Goal: Information Seeking & Learning: Learn about a topic

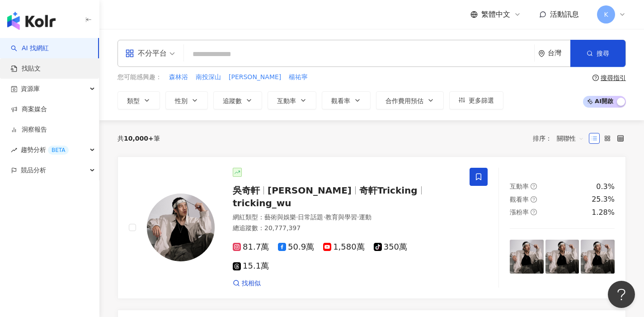
click at [41, 64] on link "找貼文" at bounding box center [26, 68] width 30 height 9
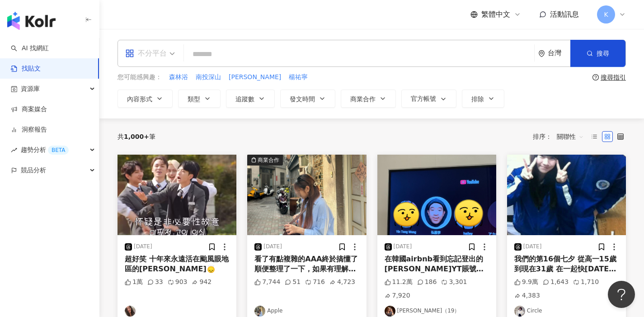
click at [176, 52] on div "不分平台" at bounding box center [150, 53] width 60 height 26
click at [174, 56] on span "不分平台" at bounding box center [150, 53] width 50 height 14
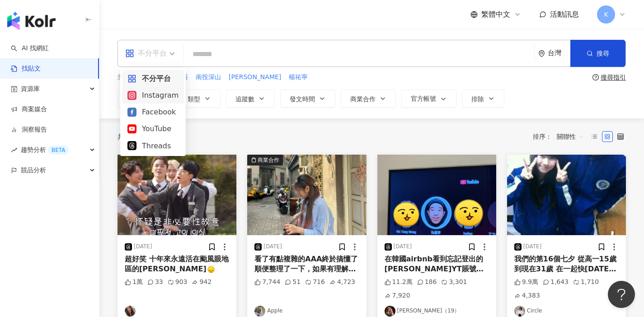
click at [160, 95] on div "Instagram" at bounding box center [152, 94] width 51 height 11
click at [160, 95] on icon "button" at bounding box center [159, 98] width 7 height 7
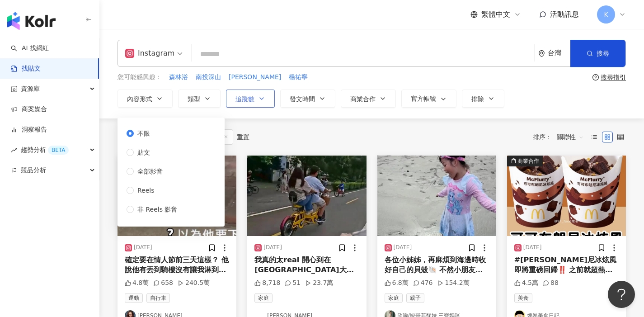
click at [266, 99] on button "追蹤數" at bounding box center [250, 98] width 49 height 18
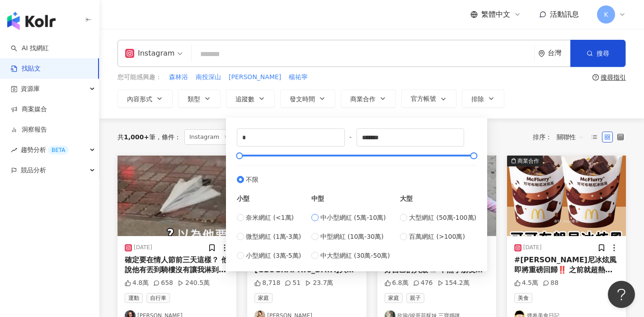
type input "*****"
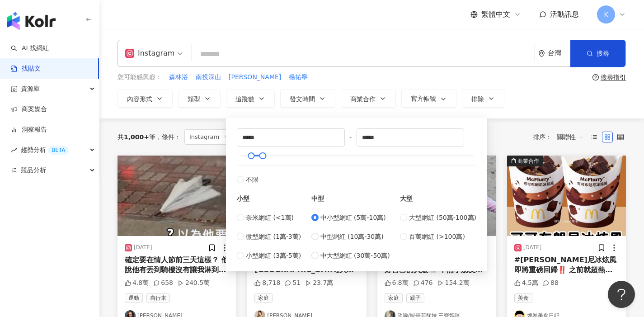
click at [324, 57] on input "search" at bounding box center [362, 53] width 335 height 19
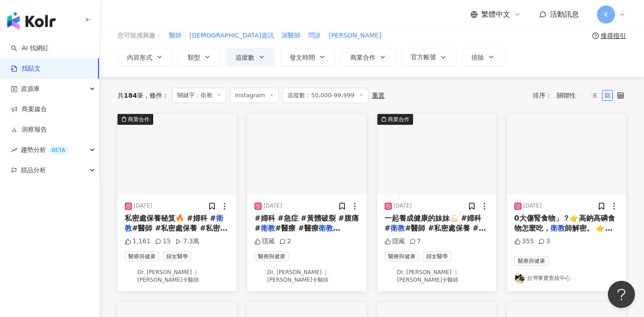
scroll to position [76, 0]
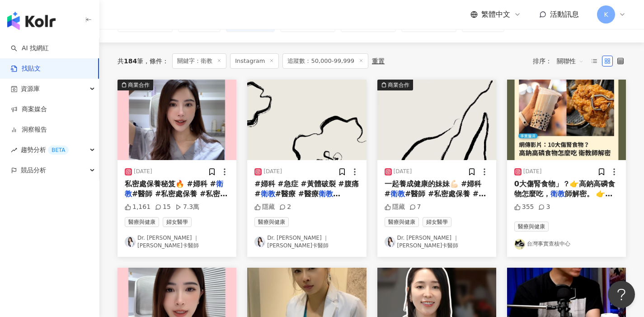
click at [178, 237] on link "Dr. Jessica ｜潔西卡醫師" at bounding box center [177, 241] width 104 height 15
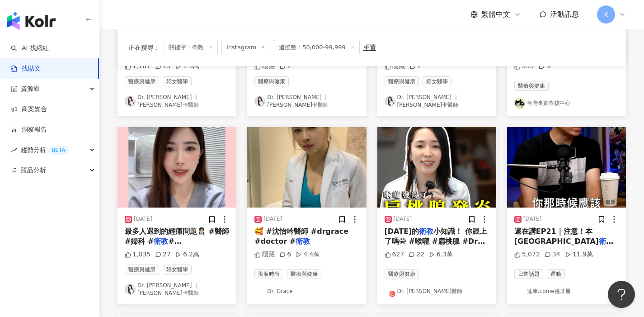
scroll to position [228, 0]
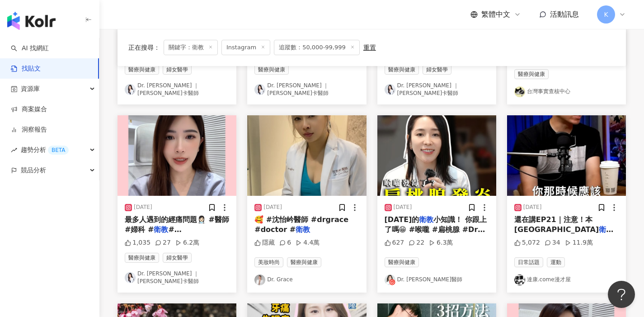
click at [447, 274] on link "Dr. Chavelle 劉芷伊醫師" at bounding box center [437, 279] width 104 height 11
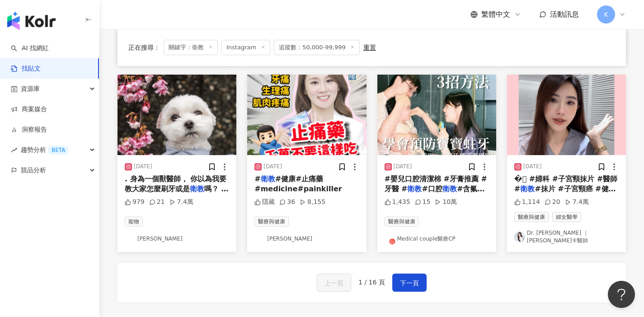
scroll to position [452, 0]
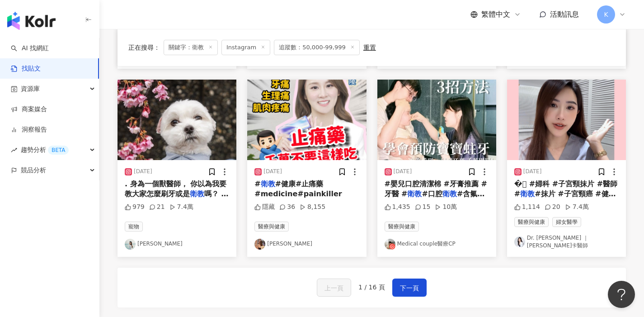
click at [278, 239] on link "lily cheng" at bounding box center [306, 244] width 104 height 11
click at [425, 239] on link "Medical couple醫療CP" at bounding box center [437, 244] width 104 height 11
click at [409, 282] on span "下一頁" at bounding box center [409, 287] width 19 height 11
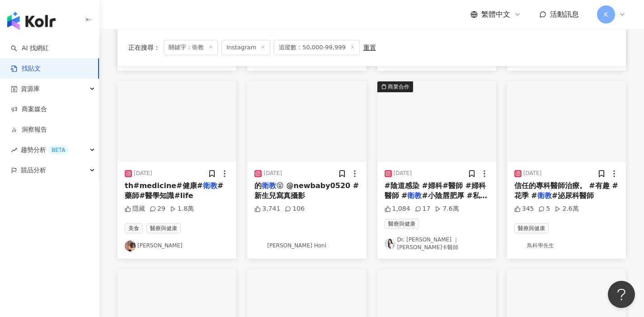
scroll to position [282, 0]
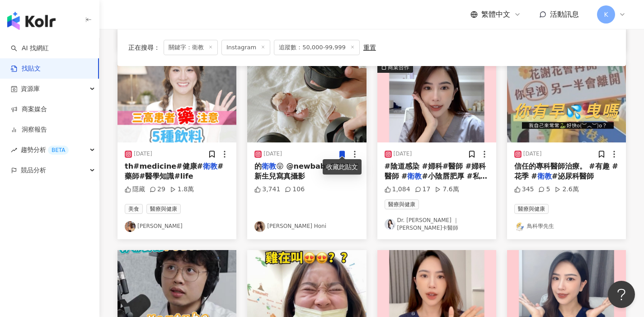
click at [546, 221] on link "鳥科學先生" at bounding box center [566, 226] width 104 height 11
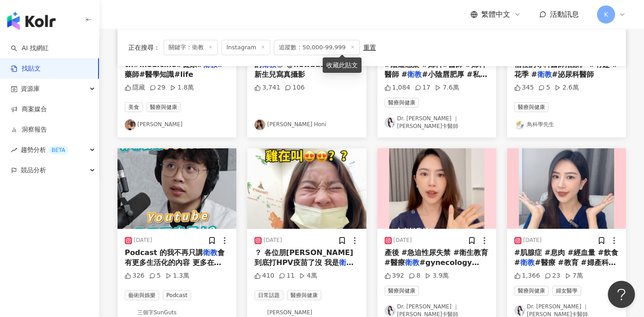
scroll to position [405, 0]
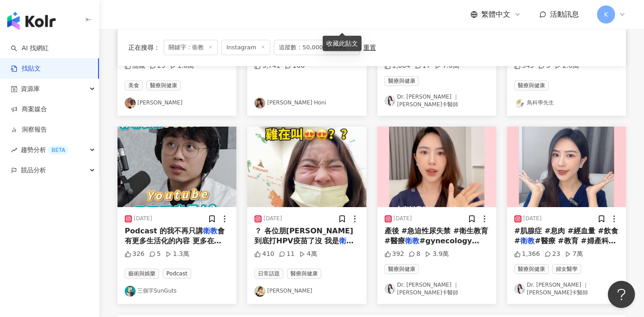
click at [162, 286] on link "三個字SunGuts" at bounding box center [177, 291] width 104 height 11
click at [273, 286] on link "蕭巧巧" at bounding box center [306, 291] width 104 height 11
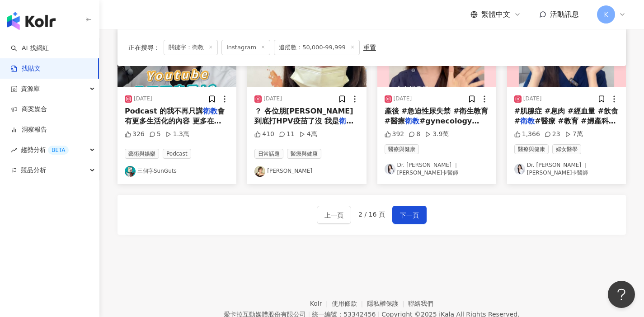
scroll to position [526, 0]
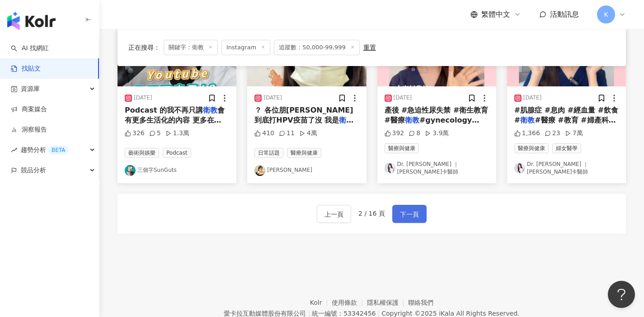
click at [413, 205] on button "下一頁" at bounding box center [409, 214] width 34 height 18
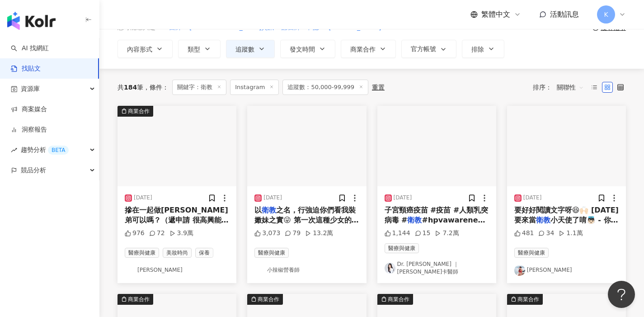
scroll to position [55, 0]
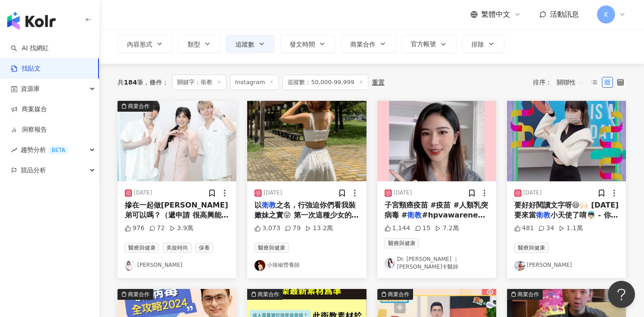
click at [290, 261] on link "小辣椒營養師" at bounding box center [306, 265] width 104 height 11
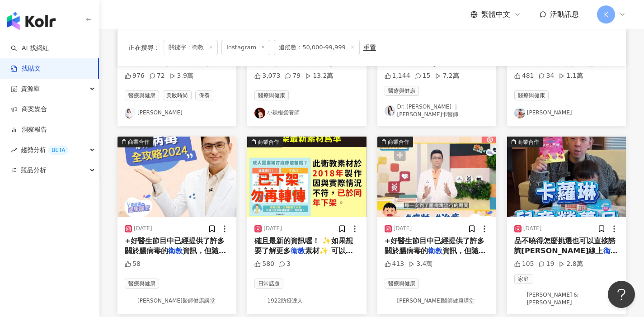
scroll to position [207, 0]
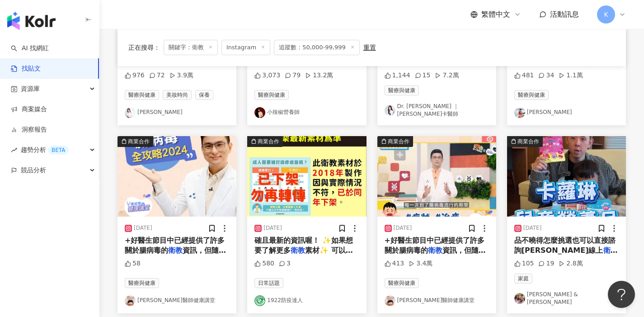
click at [156, 295] on link "黃瑽寧醫師健康講堂" at bounding box center [177, 300] width 104 height 11
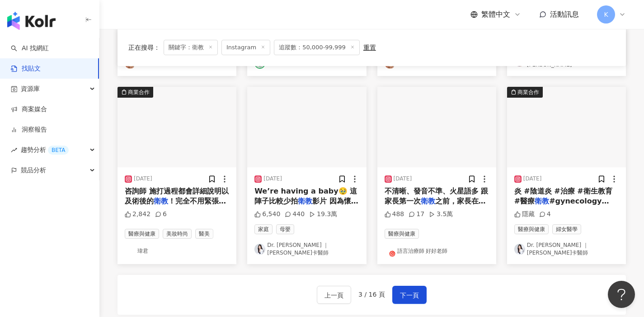
scroll to position [445, 0]
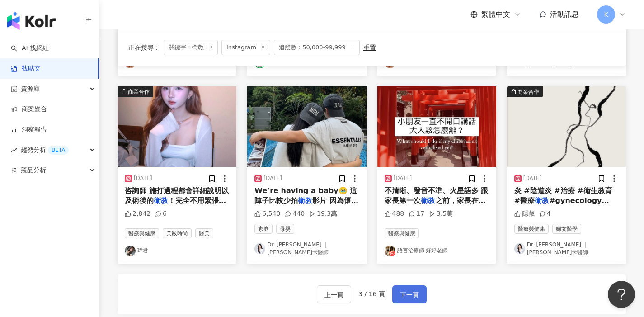
click at [410, 289] on span "下一頁" at bounding box center [409, 294] width 19 height 11
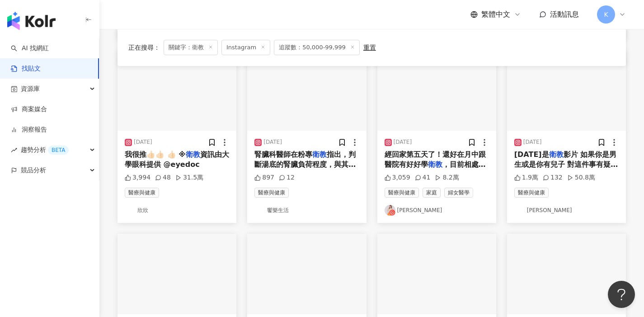
scroll to position [0, 0]
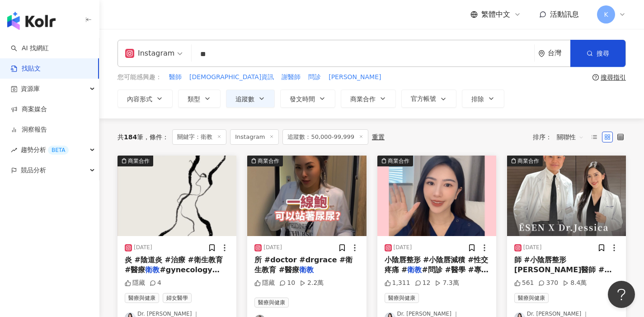
click at [286, 57] on input "**" at bounding box center [362, 53] width 335 height 19
type input "*"
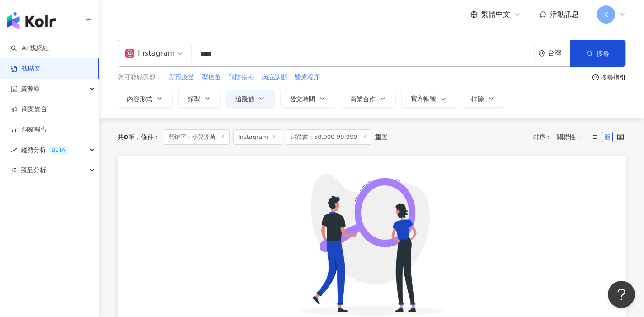
click at [247, 77] on span "預防接種" at bounding box center [241, 77] width 25 height 9
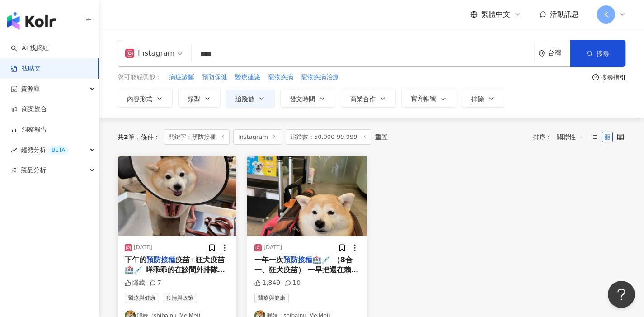
click at [272, 54] on input "****" at bounding box center [362, 53] width 335 height 19
type input "*"
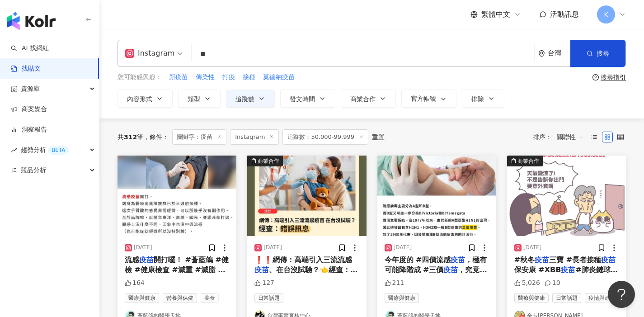
scroll to position [102, 0]
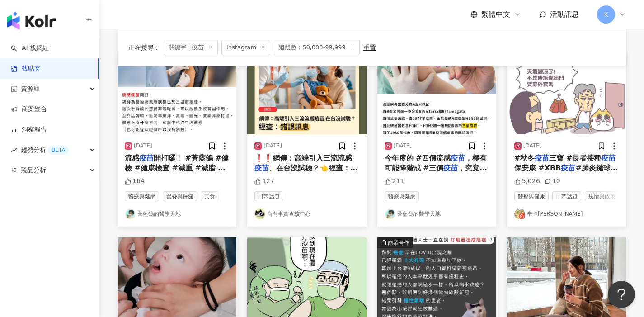
click at [430, 219] on link "蒼藍鴿的醫學天地" at bounding box center [437, 213] width 104 height 11
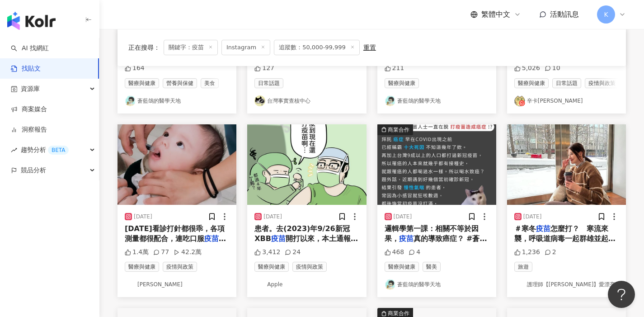
scroll to position [215, 0]
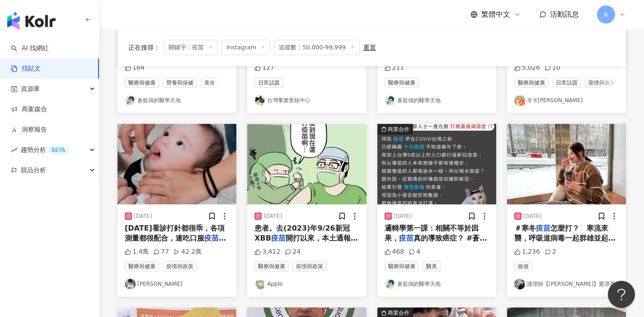
click at [277, 289] on link "Apple" at bounding box center [306, 283] width 104 height 11
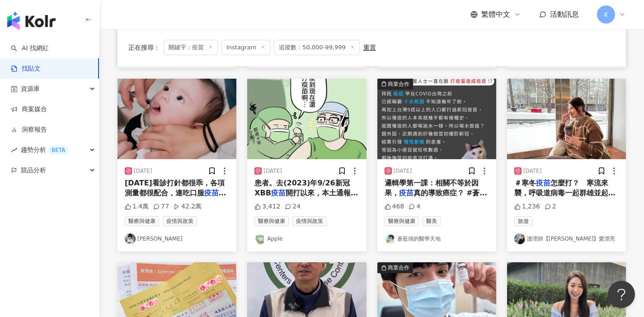
scroll to position [262, 0]
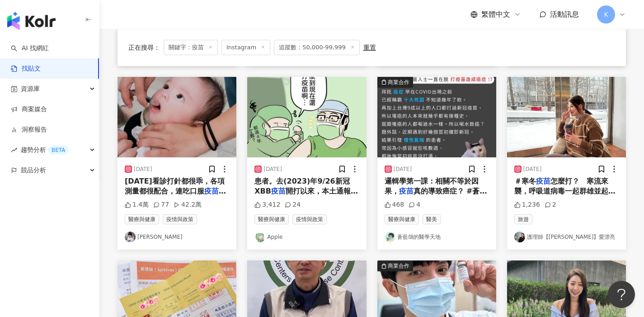
click at [553, 242] on link "護理師【髣髣】愛漂亮" at bounding box center [566, 236] width 104 height 11
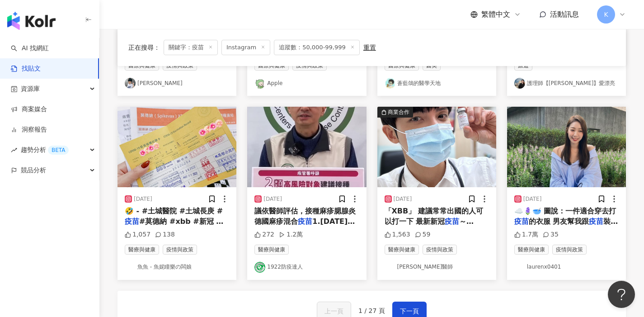
scroll to position [417, 0]
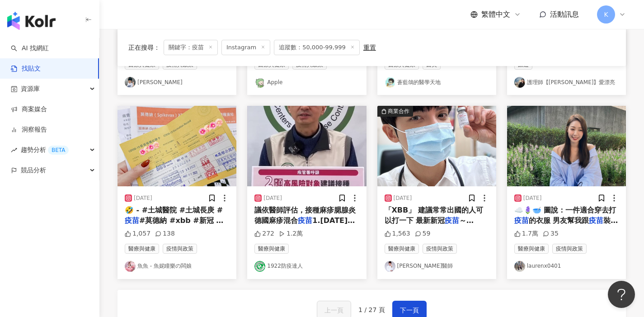
click at [406, 272] on link "馬克醫師" at bounding box center [437, 266] width 104 height 11
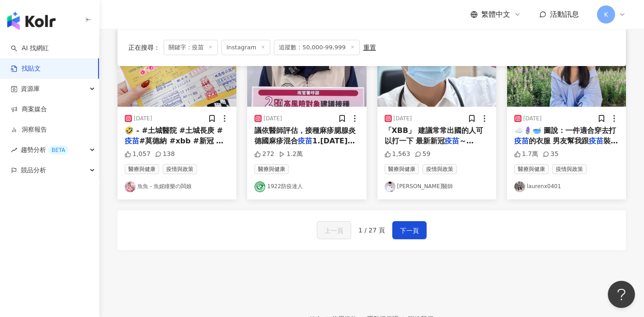
scroll to position [497, 0]
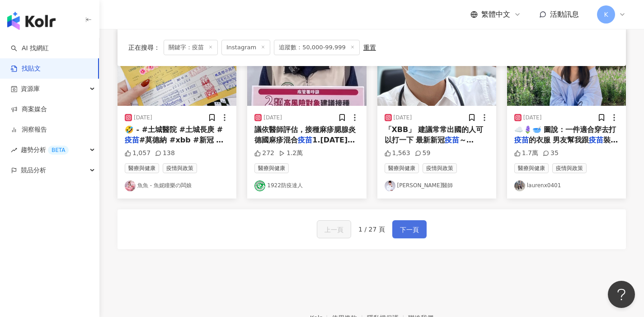
click at [410, 231] on span "下一頁" at bounding box center [409, 229] width 19 height 11
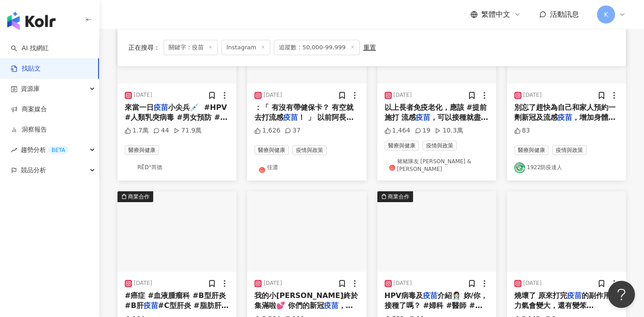
scroll to position [262, 0]
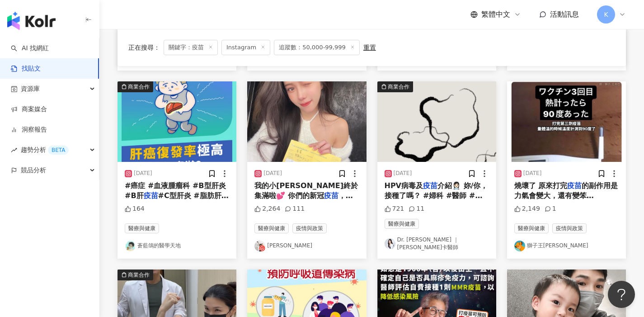
click at [537, 240] on link "獅子王辛巴" at bounding box center [566, 245] width 104 height 11
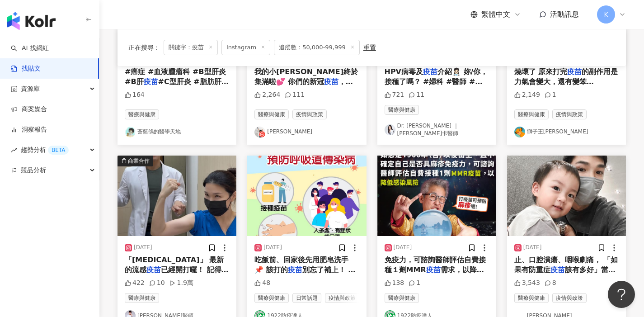
scroll to position [426, 0]
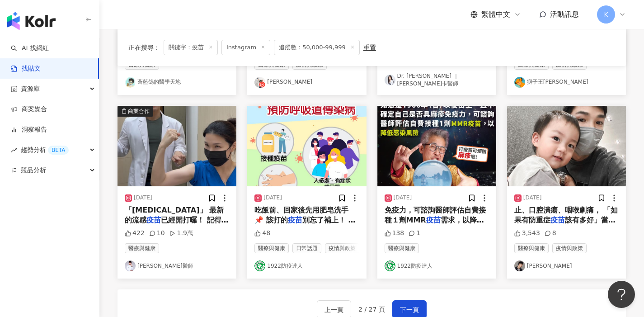
click at [530, 263] on link "金承" at bounding box center [566, 265] width 104 height 11
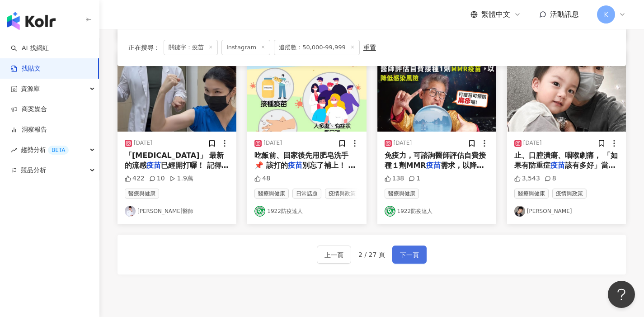
scroll to position [487, 0]
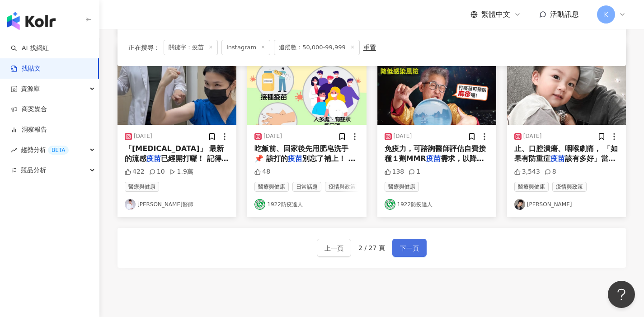
click at [410, 252] on button "下一頁" at bounding box center [409, 248] width 34 height 18
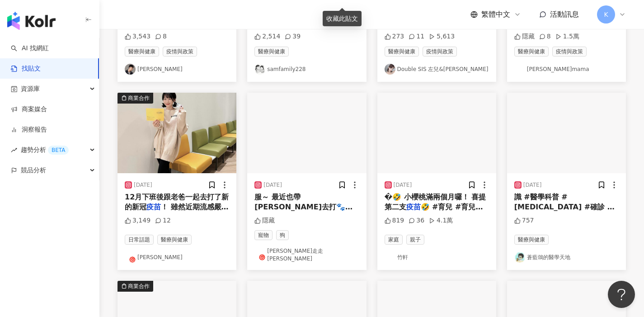
scroll to position [559, 0]
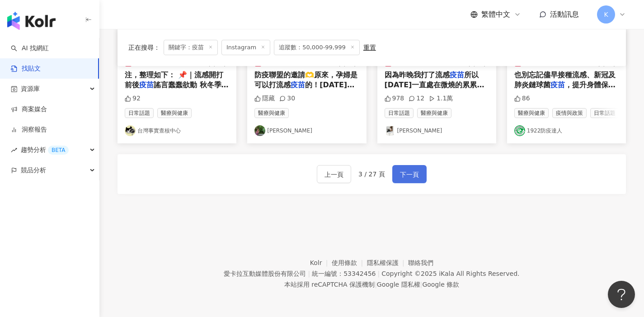
click at [412, 176] on span "下一頁" at bounding box center [409, 174] width 19 height 11
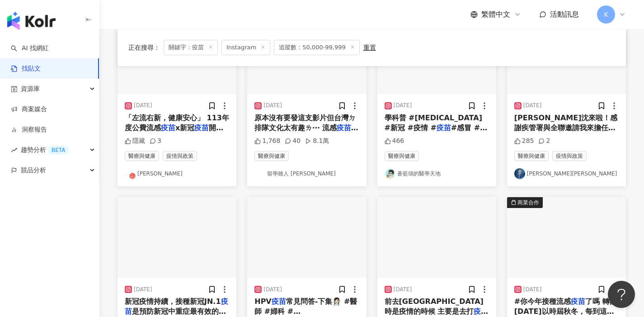
scroll to position [132, 0]
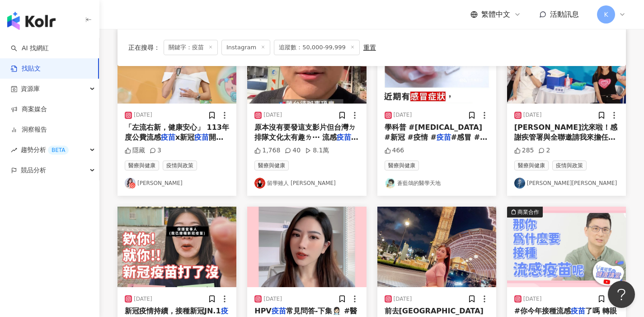
click at [284, 183] on link "留學雖人 Jeff" at bounding box center [306, 183] width 104 height 11
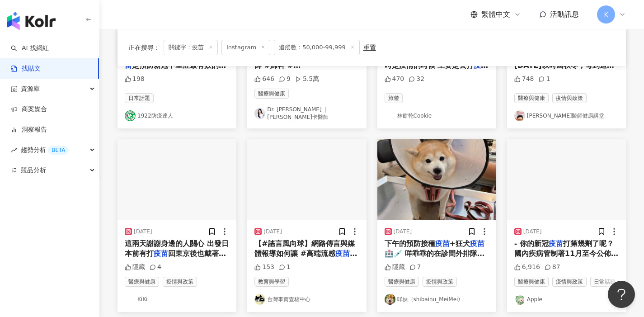
scroll to position [396, 0]
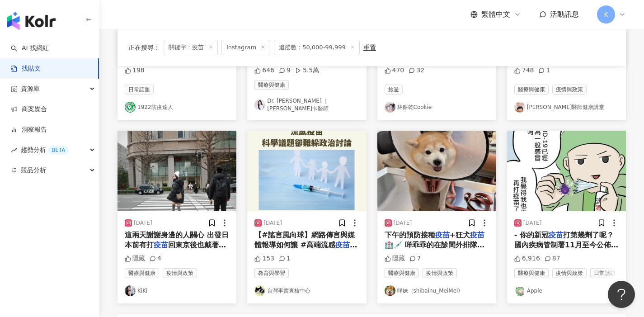
click at [141, 295] on link "KiKi" at bounding box center [177, 290] width 104 height 11
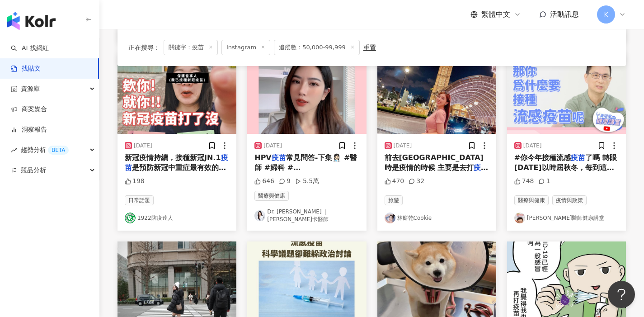
scroll to position [0, 0]
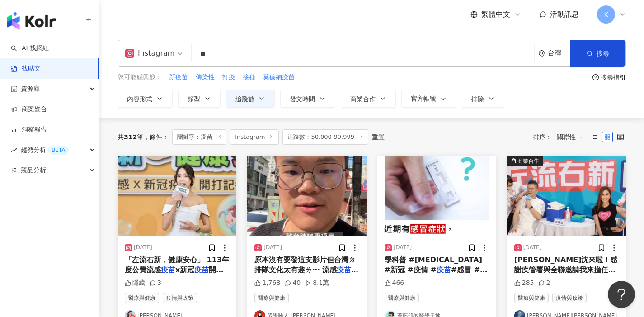
click at [221, 61] on input "**" at bounding box center [362, 53] width 335 height 19
type input "*"
type input "**"
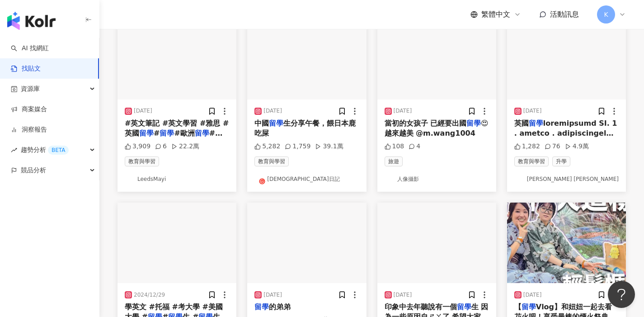
scroll to position [212, 0]
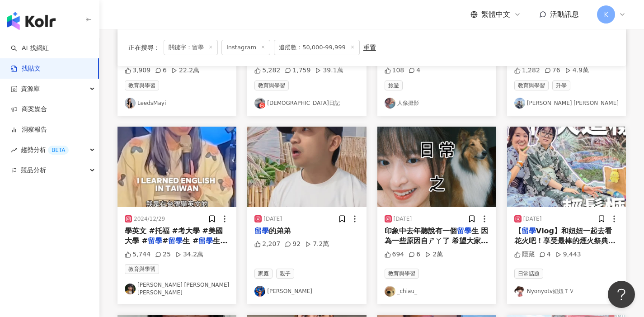
click at [283, 286] on link "史丹利Stanley" at bounding box center [306, 291] width 104 height 11
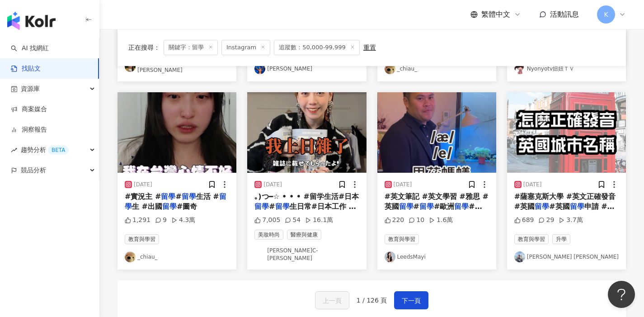
scroll to position [435, 0]
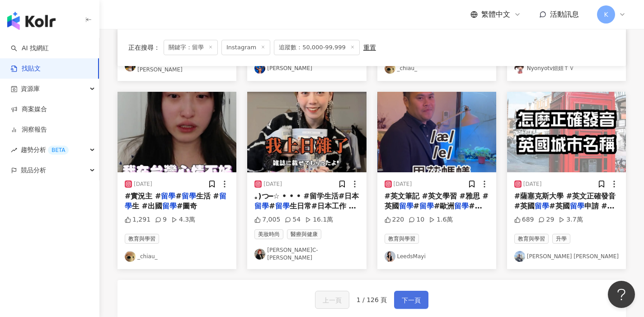
click at [405, 295] on span "下一頁" at bounding box center [411, 300] width 19 height 11
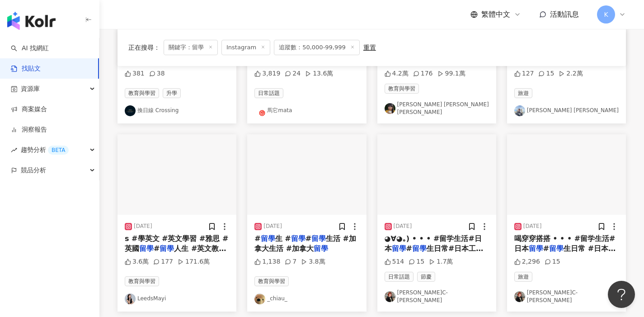
scroll to position [442, 0]
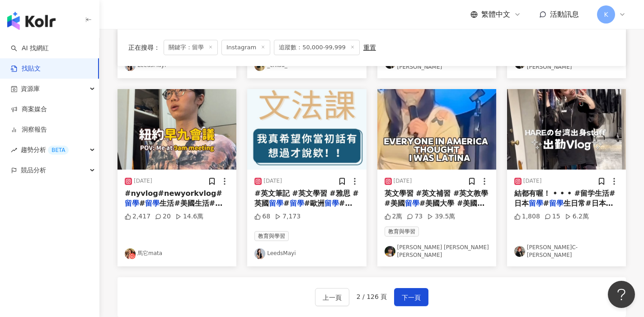
click at [540, 244] on link "廖心瑜C-YU" at bounding box center [566, 251] width 104 height 15
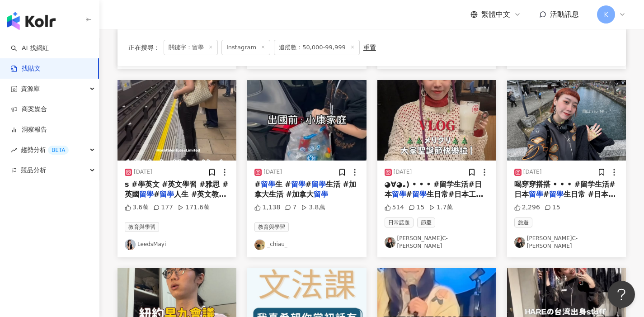
scroll to position [262, 0]
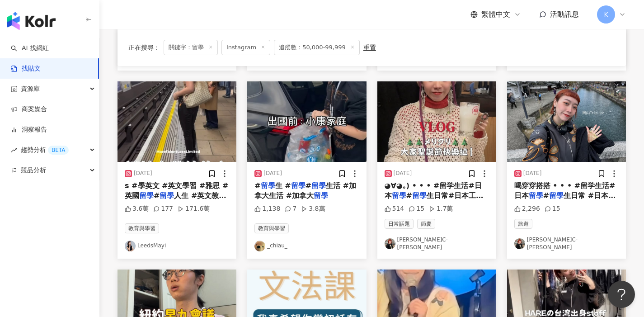
click at [277, 240] on link "_chiau_" at bounding box center [306, 245] width 104 height 11
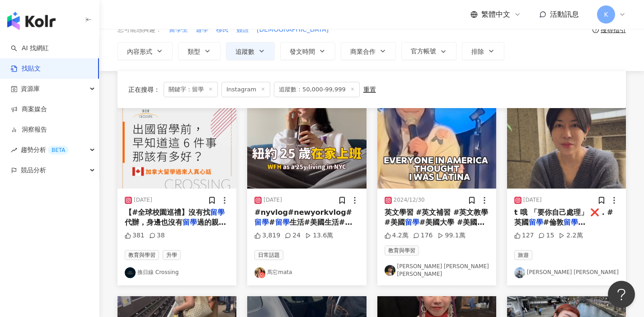
scroll to position [0, 0]
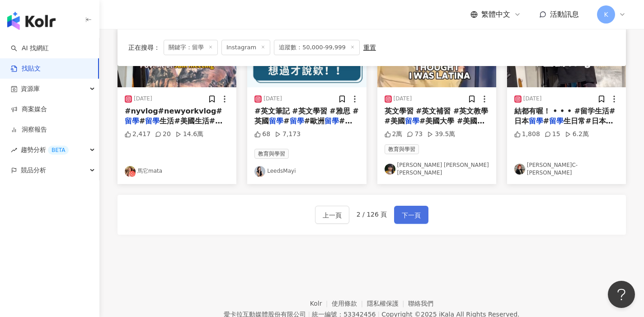
click at [411, 210] on span "下一頁" at bounding box center [411, 215] width 19 height 11
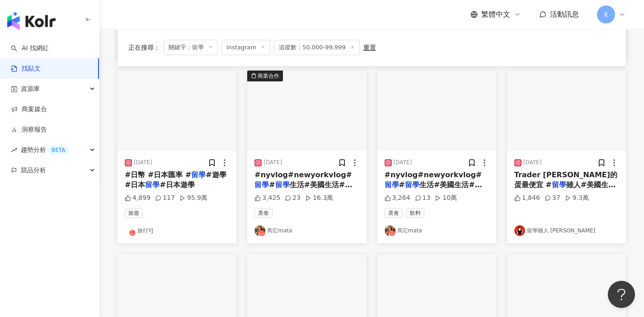
scroll to position [271, 0]
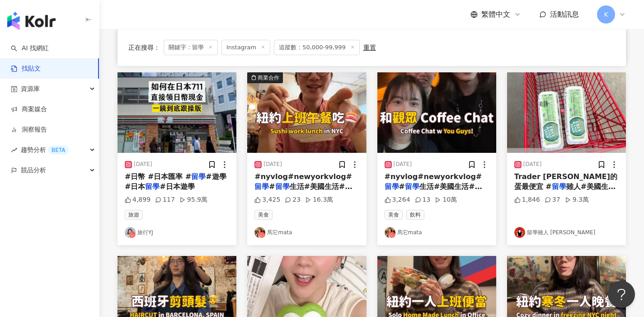
click at [147, 228] on link "旅行YJ" at bounding box center [177, 232] width 104 height 11
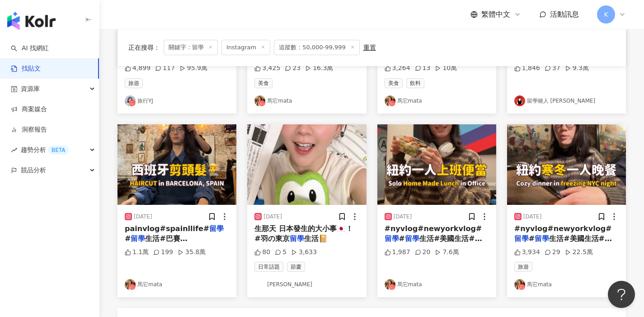
scroll to position [403, 0]
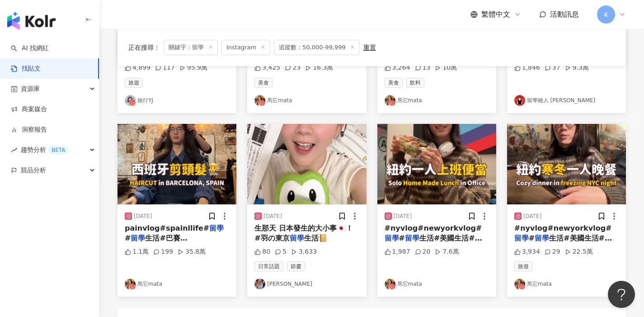
click at [283, 278] on link "[PERSON_NAME]" at bounding box center [306, 283] width 104 height 11
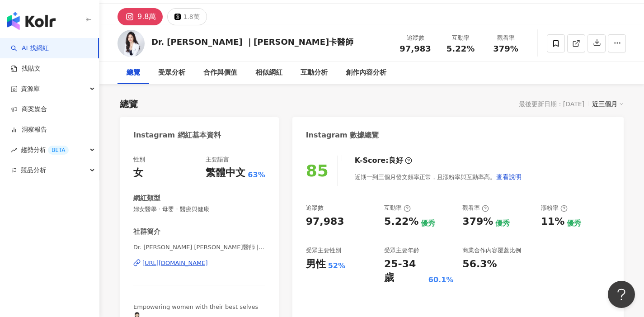
scroll to position [27, 0]
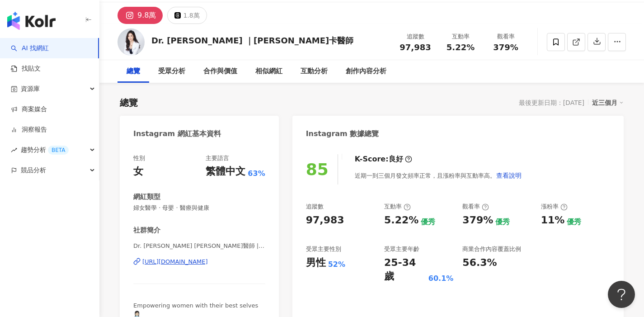
click at [208, 263] on div "https://www.instagram.com/jessicafang0708/" at bounding box center [175, 262] width 66 height 8
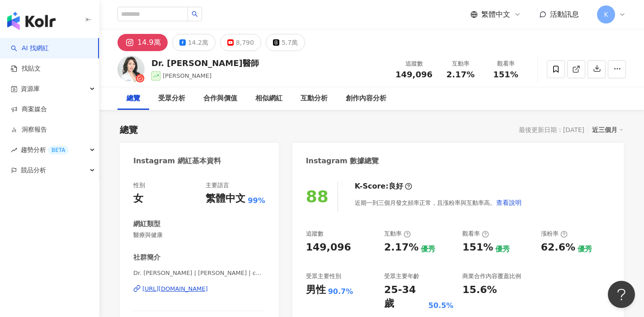
click at [208, 288] on div "https://www.instagram.com/chavelle_liu/" at bounding box center [175, 289] width 66 height 8
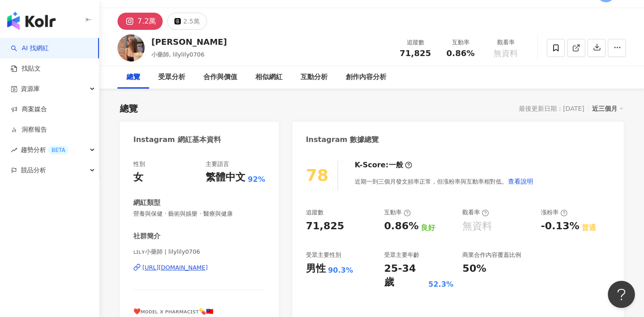
scroll to position [36, 0]
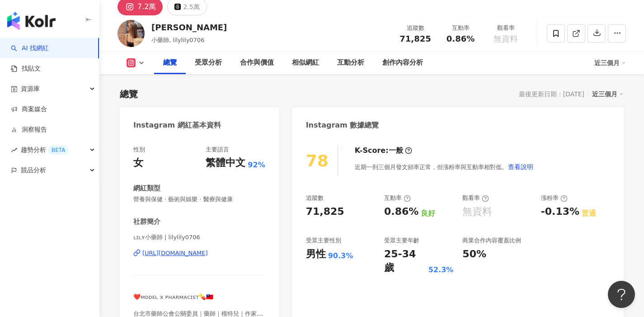
click at [195, 251] on div "https://www.instagram.com/lilylily0706/" at bounding box center [175, 253] width 66 height 8
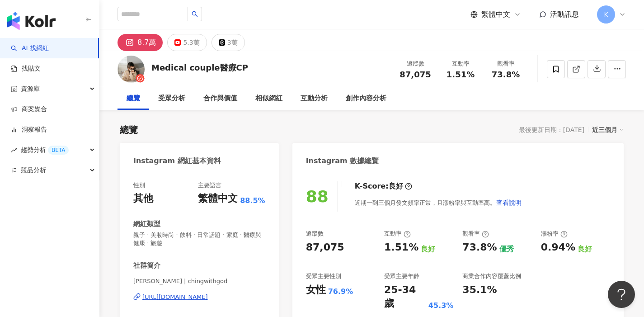
scroll to position [38, 0]
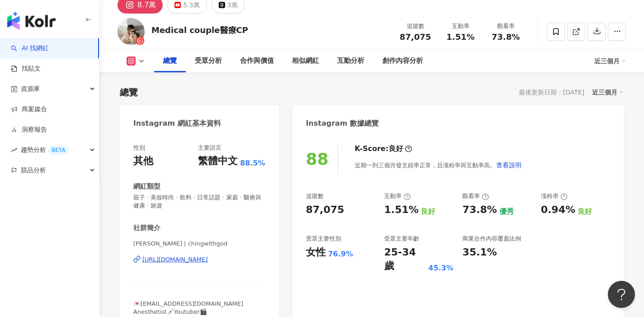
click at [208, 260] on div "https://www.instagram.com/chingwithgod/" at bounding box center [175, 259] width 66 height 8
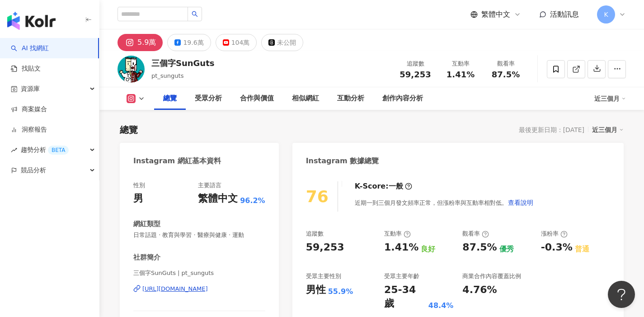
click at [208, 290] on div "https://www.instagram.com/pt_sunguts/" at bounding box center [175, 289] width 66 height 8
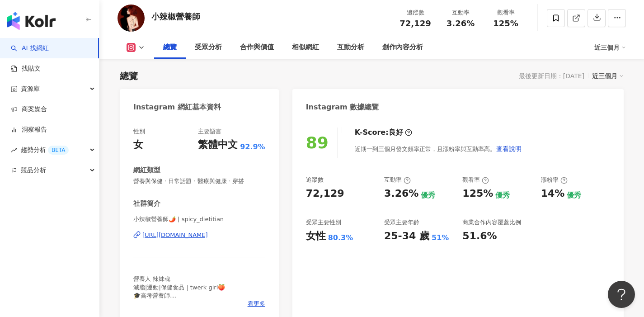
scroll to position [55, 0]
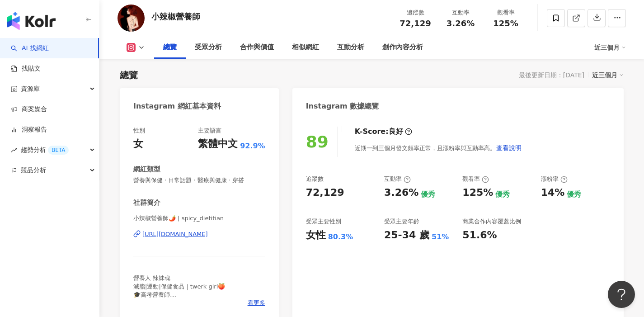
click at [208, 235] on div "https://www.instagram.com/spicy_dietitian/" at bounding box center [175, 234] width 66 height 8
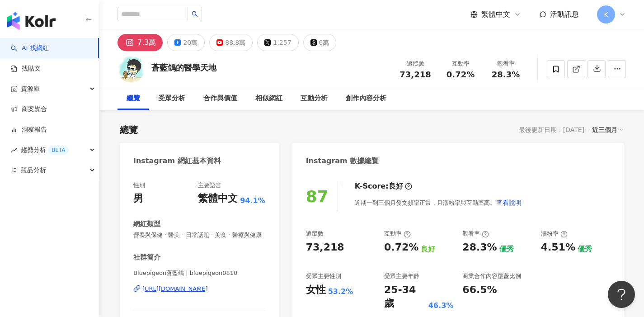
click at [208, 288] on div "[URL][DOMAIN_NAME]" at bounding box center [175, 289] width 66 height 8
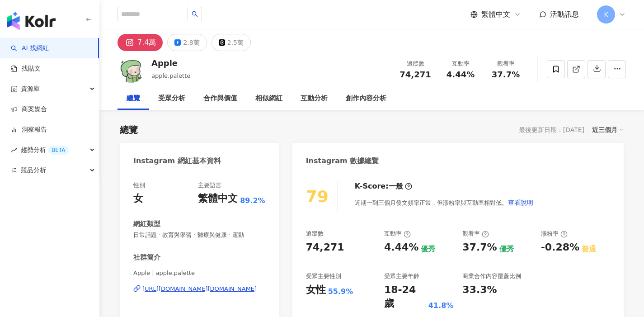
click at [244, 288] on div "https://www.instagram.com/apple.palette/" at bounding box center [199, 289] width 114 height 8
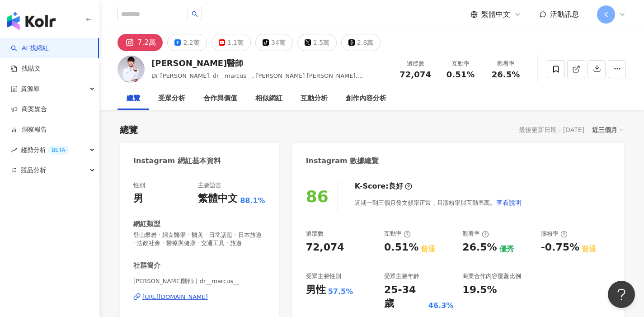
scroll to position [35, 0]
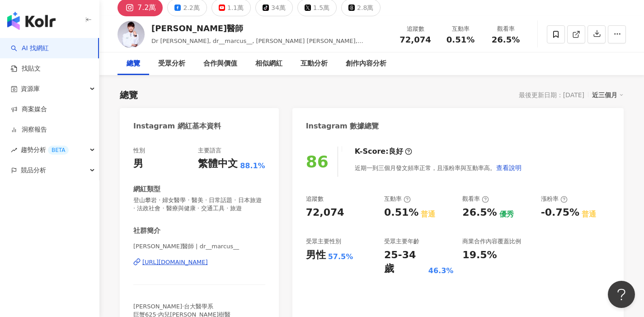
click at [207, 259] on div "https://www.instagram.com/dr__marcus__/" at bounding box center [175, 262] width 66 height 8
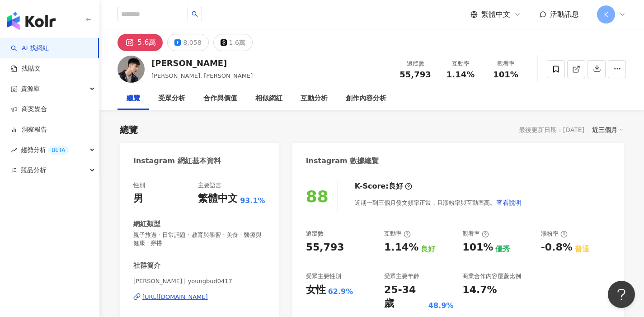
click at [208, 298] on div "https://www.instagram.com/youngbud0417/" at bounding box center [175, 297] width 66 height 8
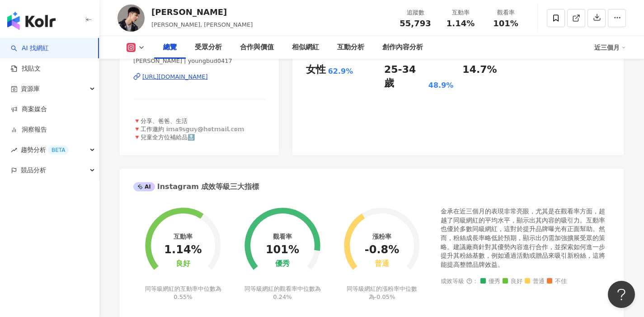
scroll to position [224, 0]
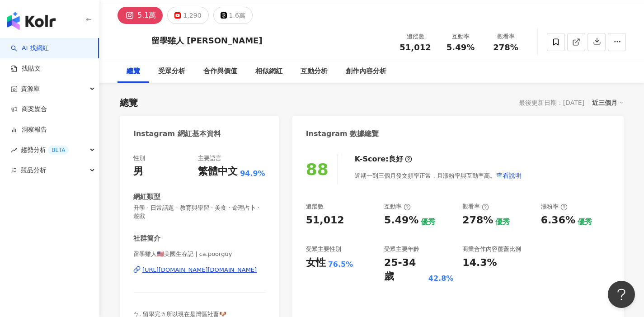
scroll to position [67, 0]
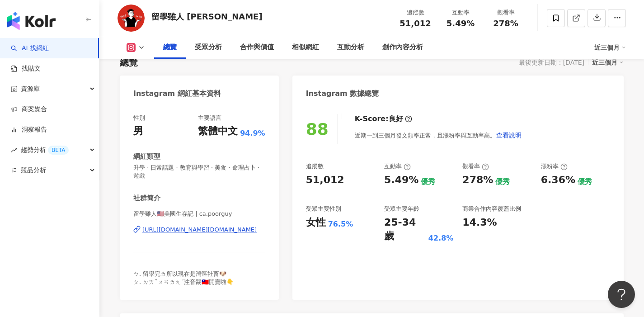
click at [215, 228] on div "[URL][DOMAIN_NAME][DOMAIN_NAME]" at bounding box center [199, 229] width 114 height 8
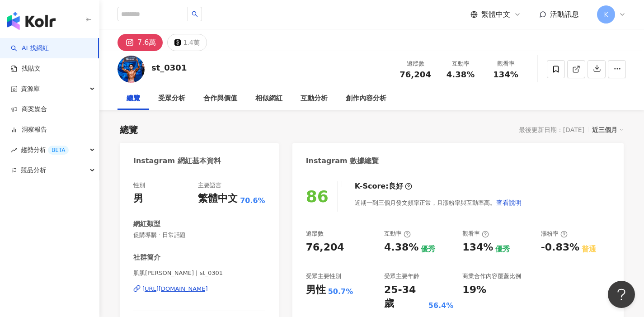
click at [208, 287] on div "https://www.instagram.com/st_0301/" at bounding box center [175, 289] width 66 height 8
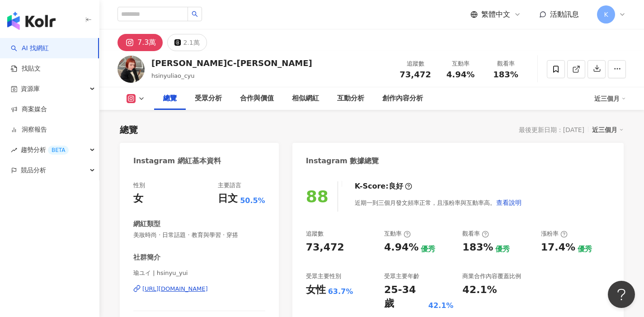
click at [208, 287] on div "https://www.instagram.com/hsinyu_yui/" at bounding box center [175, 289] width 66 height 8
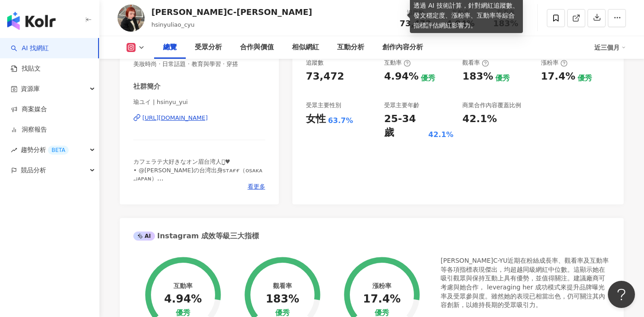
scroll to position [193, 0]
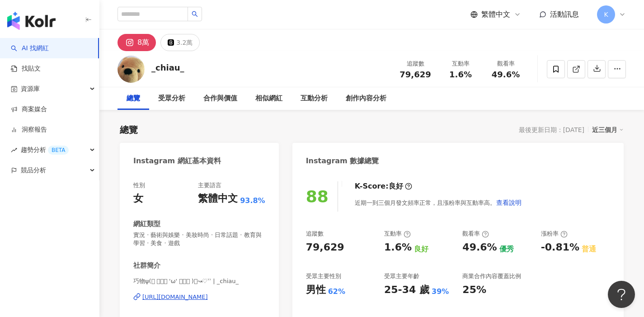
click at [208, 298] on div "https://www.instagram.com/_chiau_/" at bounding box center [175, 297] width 66 height 8
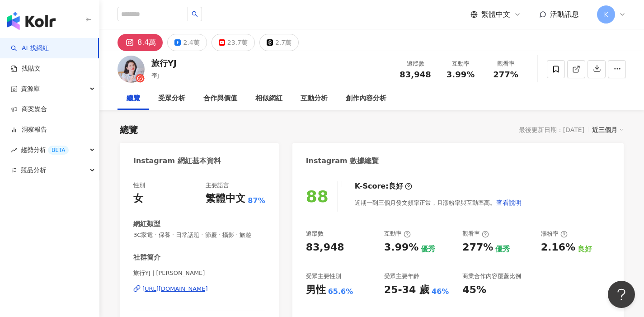
click at [208, 288] on div "[URL][DOMAIN_NAME]" at bounding box center [175, 289] width 66 height 8
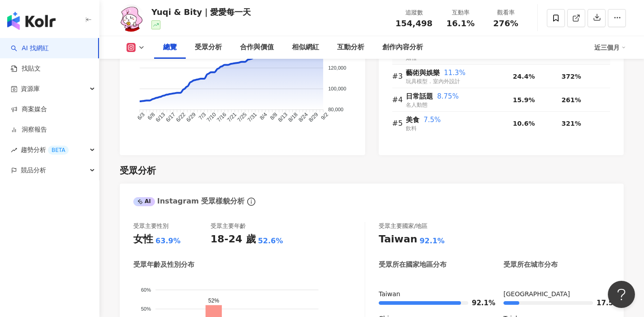
scroll to position [406, 0]
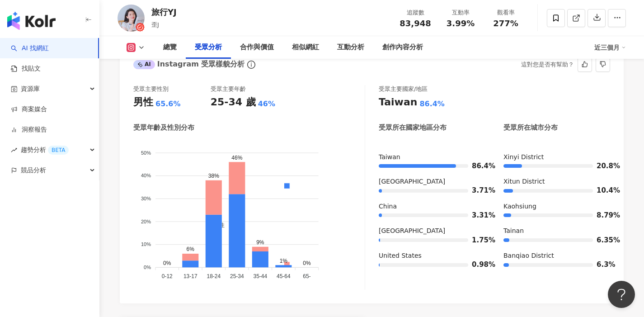
scroll to position [812, 0]
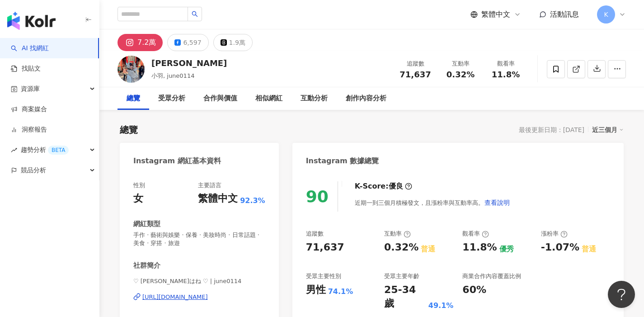
click at [203, 297] on div "[URL][DOMAIN_NAME]" at bounding box center [175, 297] width 66 height 8
